Goal: Task Accomplishment & Management: Manage account settings

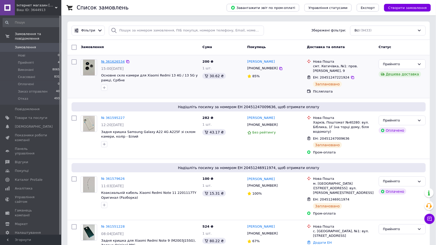
click at [108, 63] on link "№ 361626534" at bounding box center [112, 61] width 23 height 4
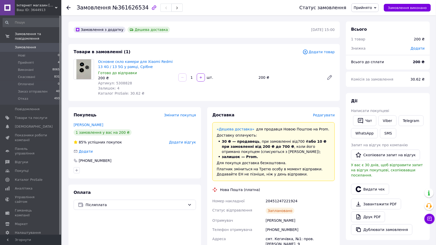
click at [123, 83] on span "Артикул: 5308828" at bounding box center [115, 83] width 34 height 4
copy span "5308828"
click at [123, 84] on span "Артикул: 5308828" at bounding box center [115, 83] width 34 height 4
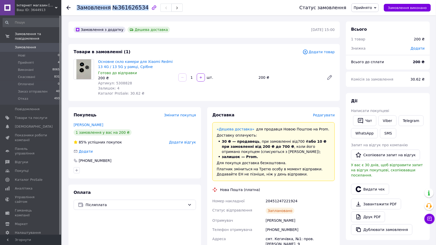
drag, startPoint x: 144, startPoint y: 7, endPoint x: 77, endPoint y: 5, distance: 66.9
click at [77, 5] on h1 "Замовлення №361626534" at bounding box center [113, 8] width 72 height 6
copy h1 "Замовлення №361626534"
click at [277, 201] on div "20451247221924" at bounding box center [300, 200] width 71 height 9
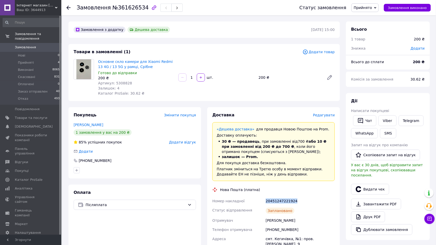
copy div "20451247221924"
click at [359, 3] on span "Прийнято" at bounding box center [364, 7] width 27 height 9
click at [365, 40] on li "Заказ отправлен" at bounding box center [368, 41] width 35 height 8
